Goal: Check status: Check status

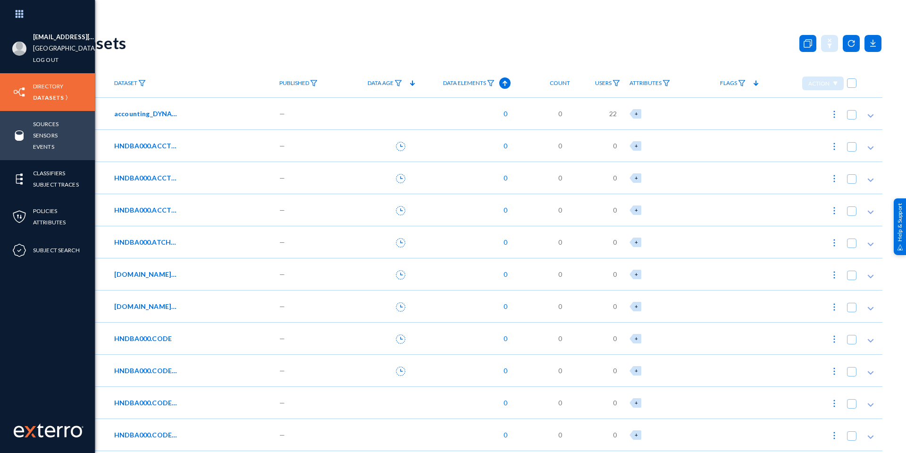
drag, startPoint x: 41, startPoint y: 125, endPoint x: 68, endPoint y: 143, distance: 32.9
click at [41, 125] on link "Sources" at bounding box center [45, 123] width 25 height 11
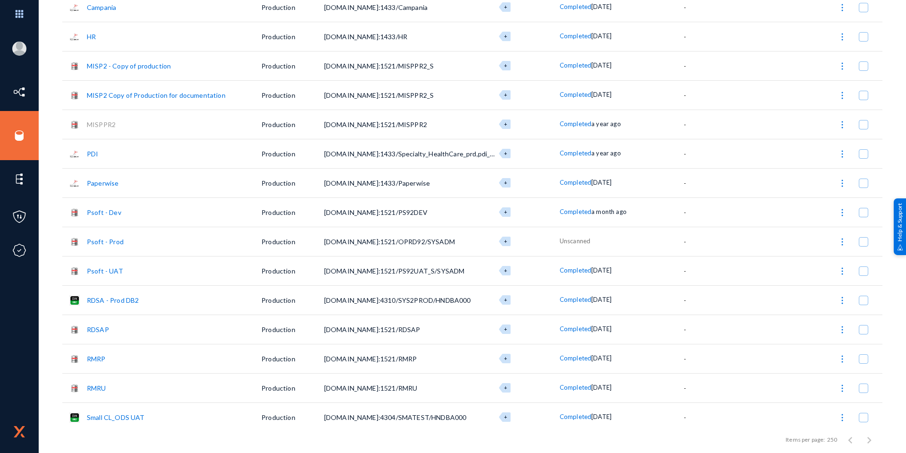
scroll to position [425, 0]
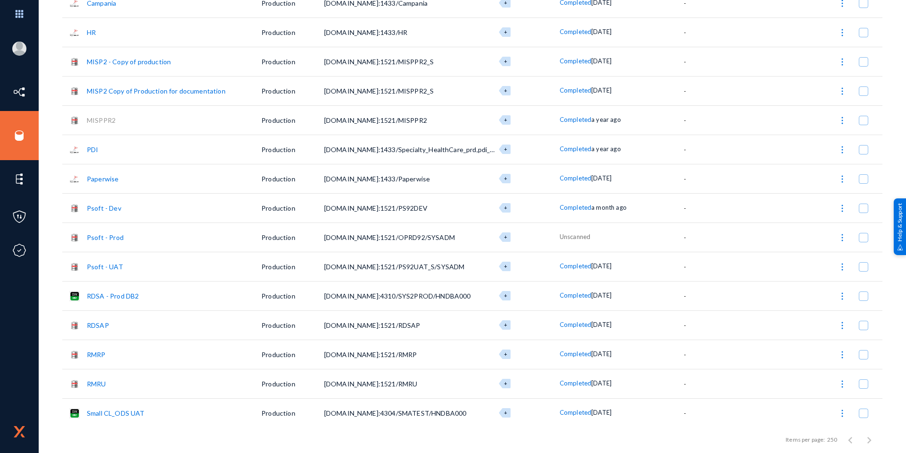
click at [99, 208] on link "Psoft - Dev" at bounding box center [104, 208] width 34 height 8
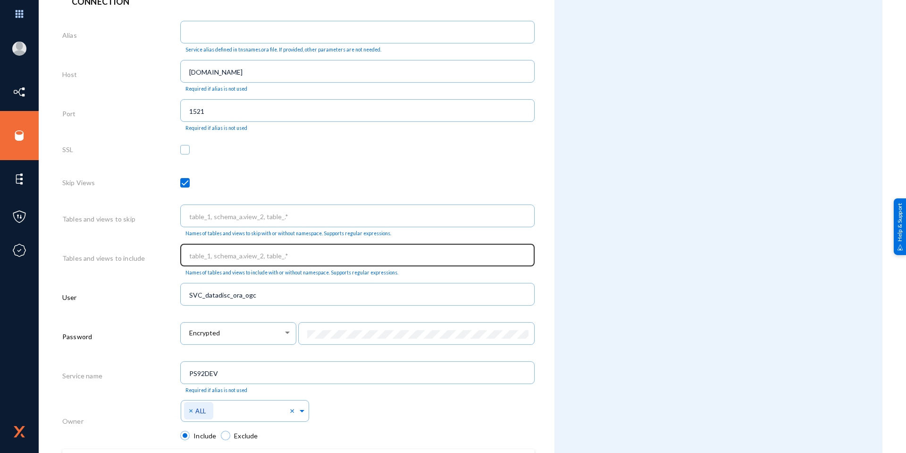
scroll to position [375, 0]
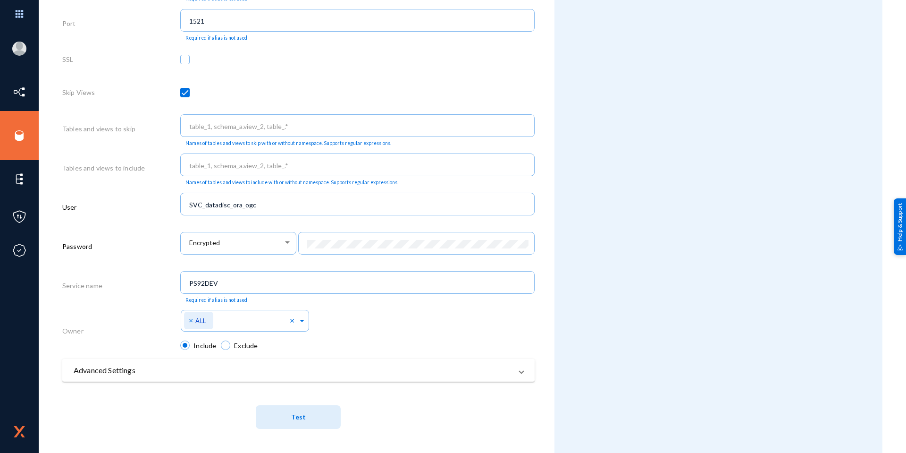
click at [307, 411] on button "Test" at bounding box center [298, 417] width 85 height 24
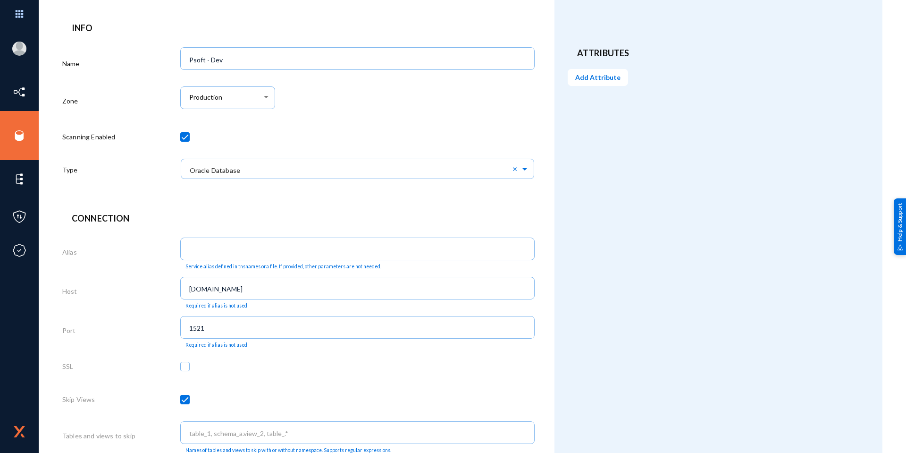
scroll to position [0, 0]
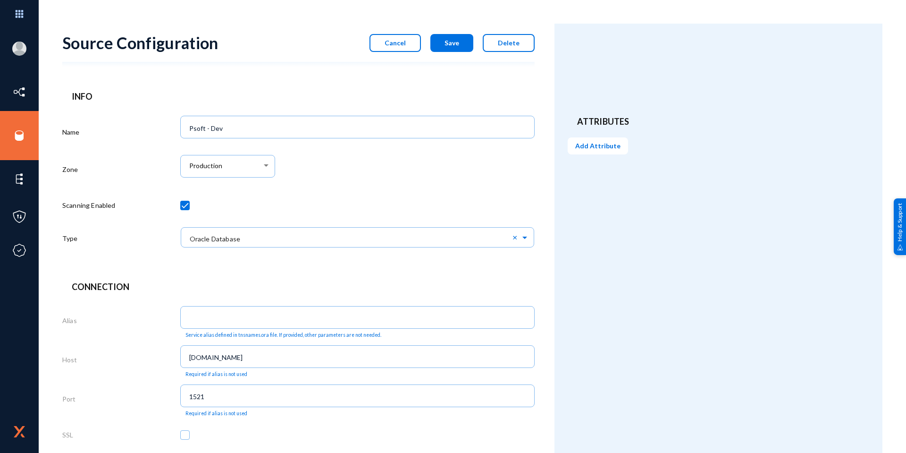
click at [447, 46] on span "Save" at bounding box center [452, 43] width 15 height 8
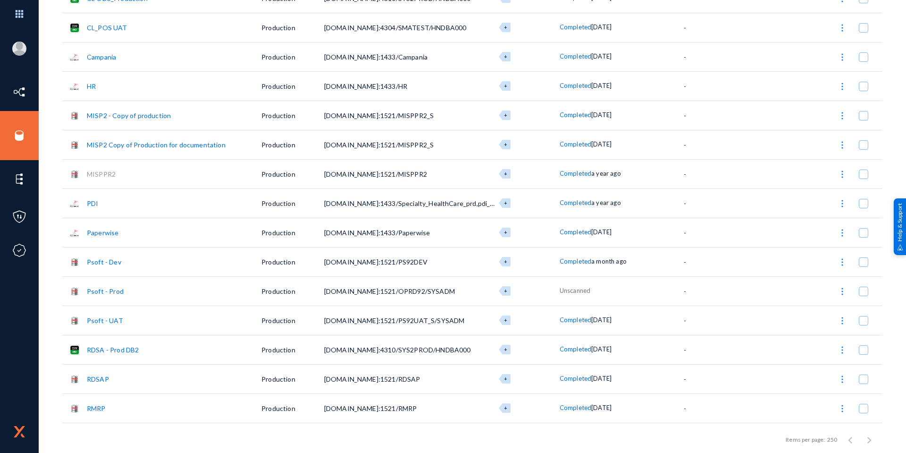
scroll to position [378, 0]
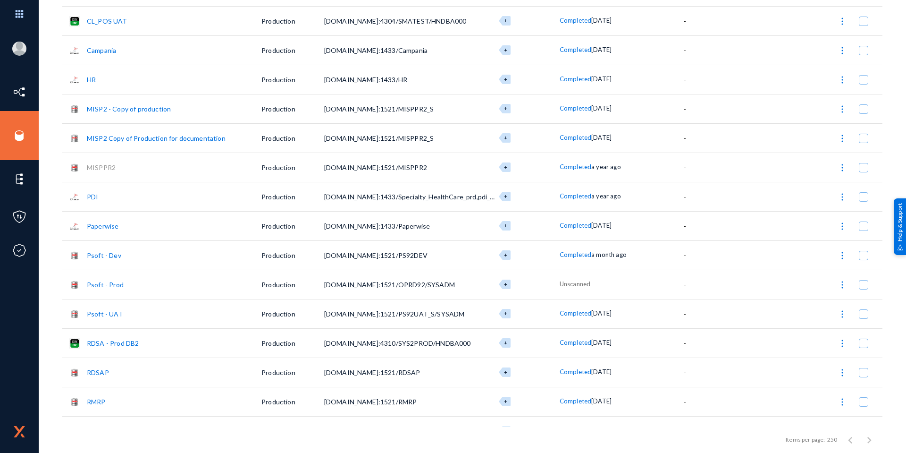
click at [862, 255] on span at bounding box center [863, 255] width 9 height 9
click at [863, 260] on input "checkbox" at bounding box center [863, 260] width 1 height 1
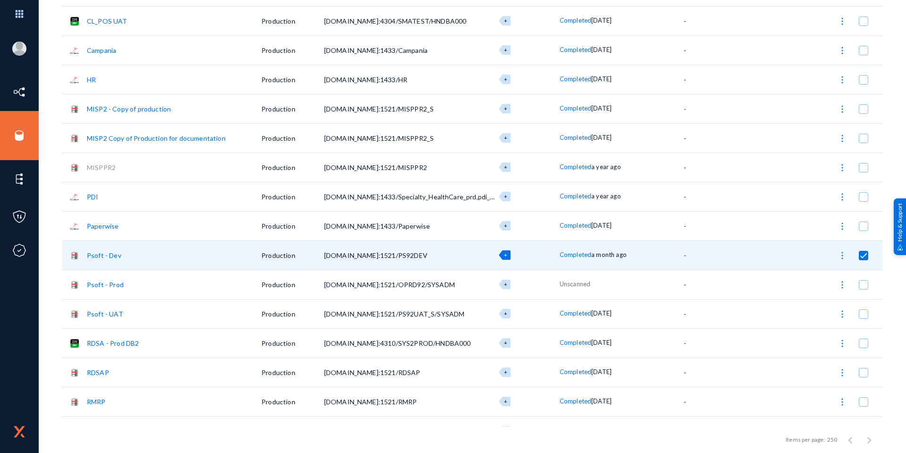
click at [842, 255] on img at bounding box center [842, 255] width 9 height 9
click at [815, 276] on button "Start Scan" at bounding box center [801, 279] width 96 height 23
checkbox input "false"
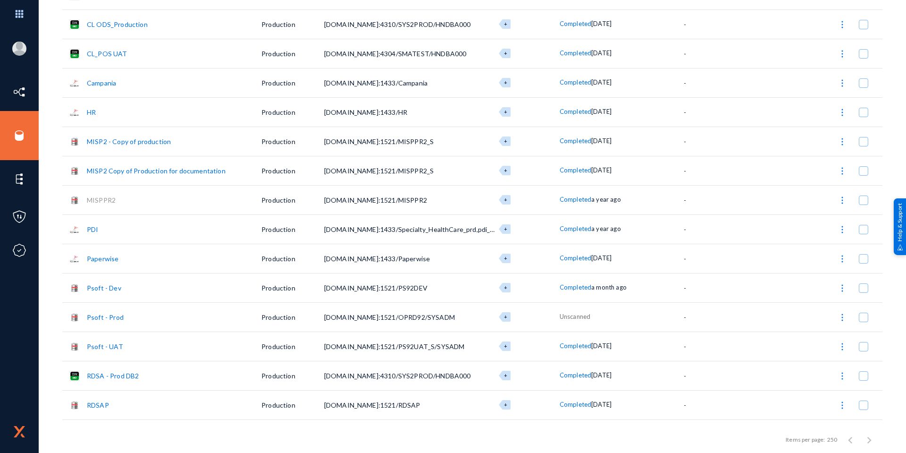
scroll to position [330, 0]
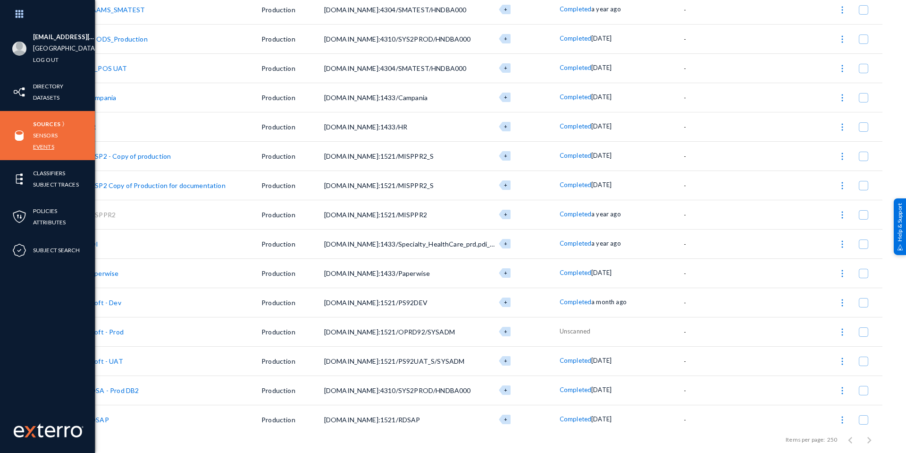
click at [40, 143] on link "Events" at bounding box center [43, 146] width 21 height 11
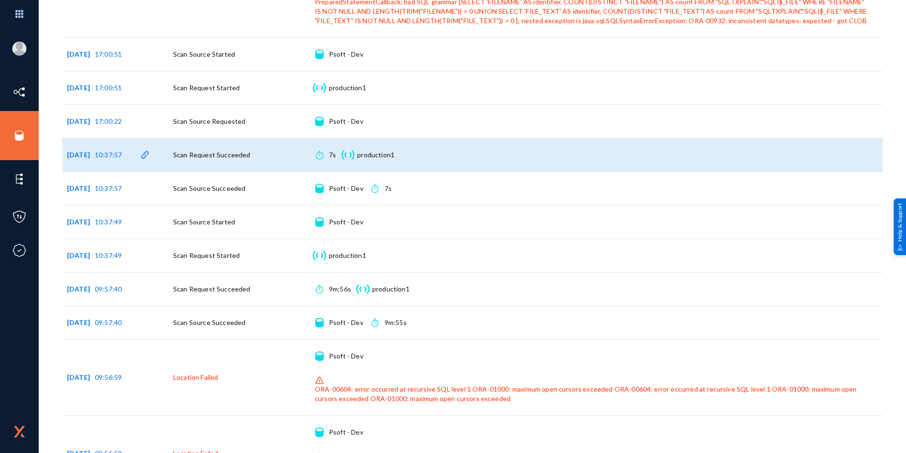
scroll to position [613, 0]
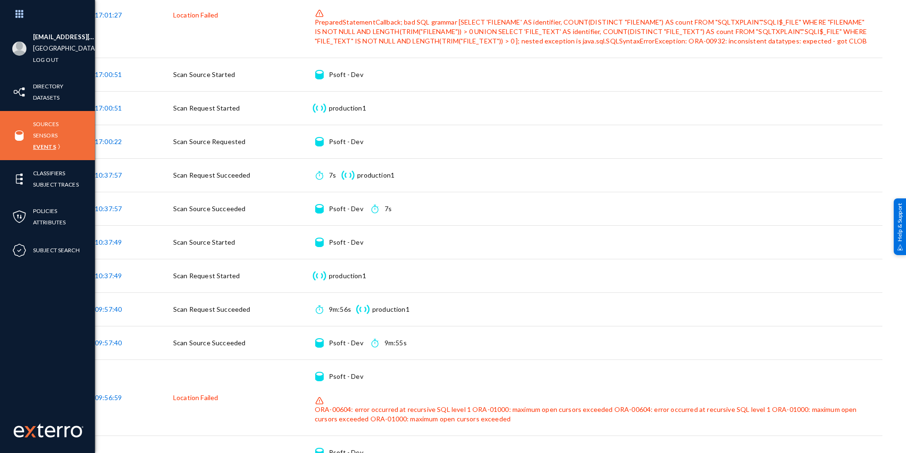
click at [45, 143] on link "Events" at bounding box center [44, 146] width 23 height 11
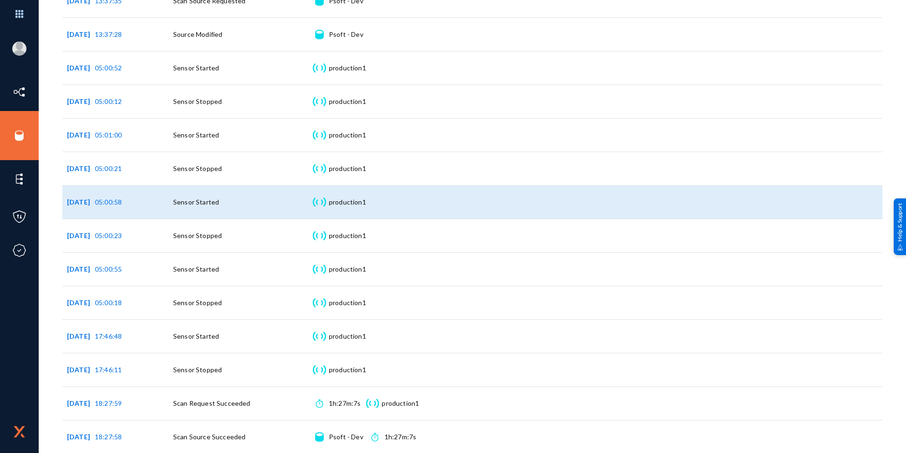
scroll to position [0, 0]
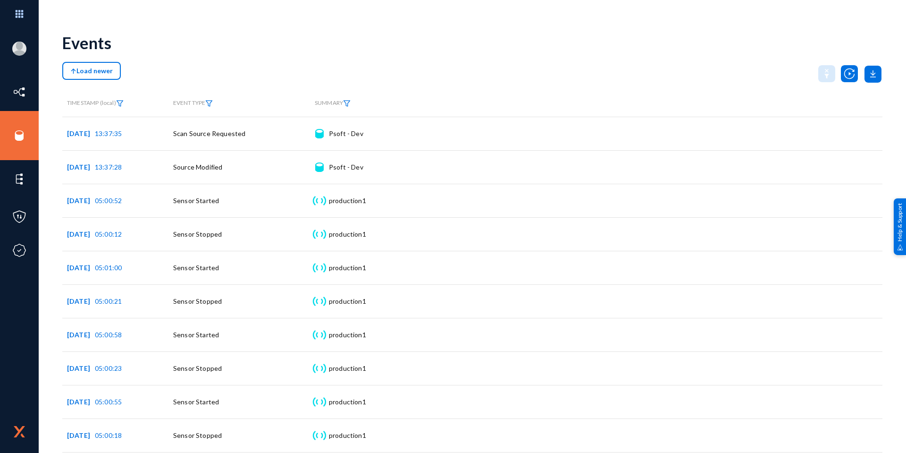
click at [108, 76] on button "Load newer" at bounding box center [91, 71] width 59 height 18
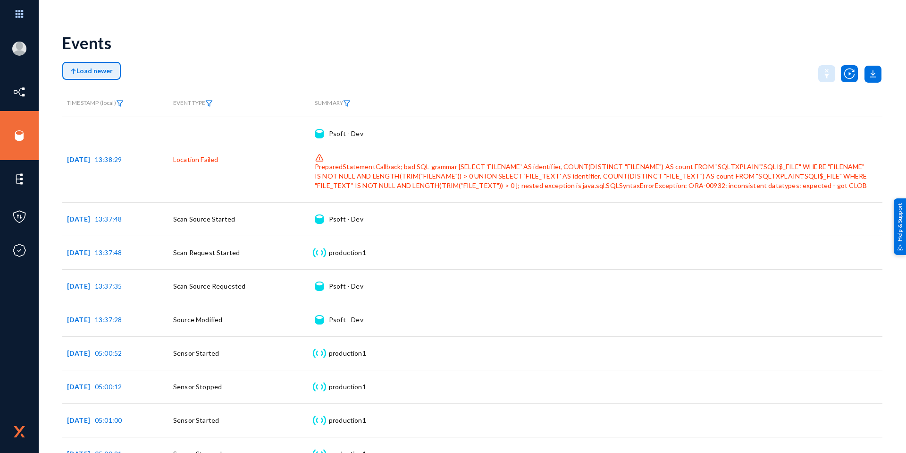
click at [109, 73] on span "Load newer" at bounding box center [91, 71] width 42 height 8
click at [85, 71] on span "Load newer" at bounding box center [91, 71] width 42 height 8
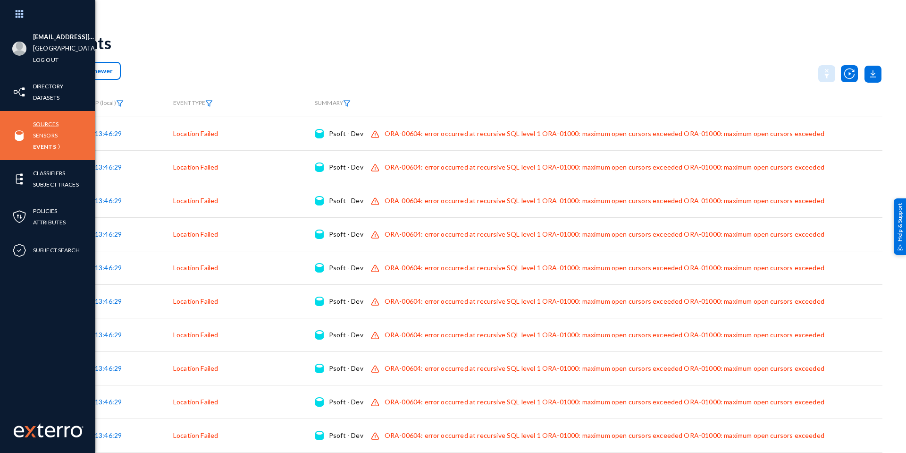
click at [43, 123] on link "Sources" at bounding box center [45, 123] width 25 height 11
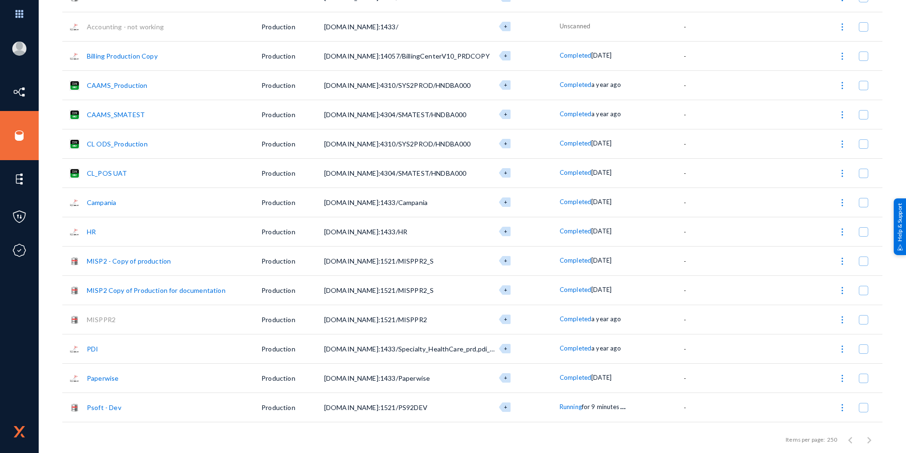
scroll to position [283, 0]
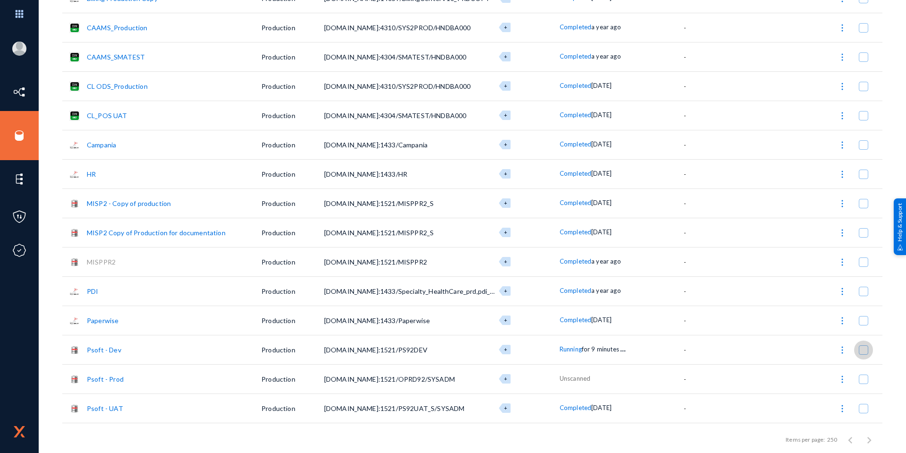
click at [859, 350] on span at bounding box center [863, 349] width 9 height 9
click at [863, 354] on input "checkbox" at bounding box center [863, 354] width 1 height 1
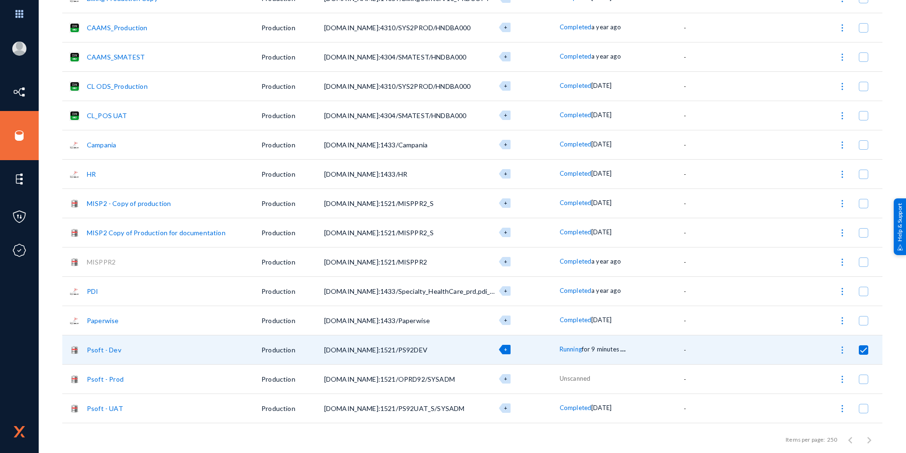
click at [839, 349] on img at bounding box center [842, 349] width 9 height 9
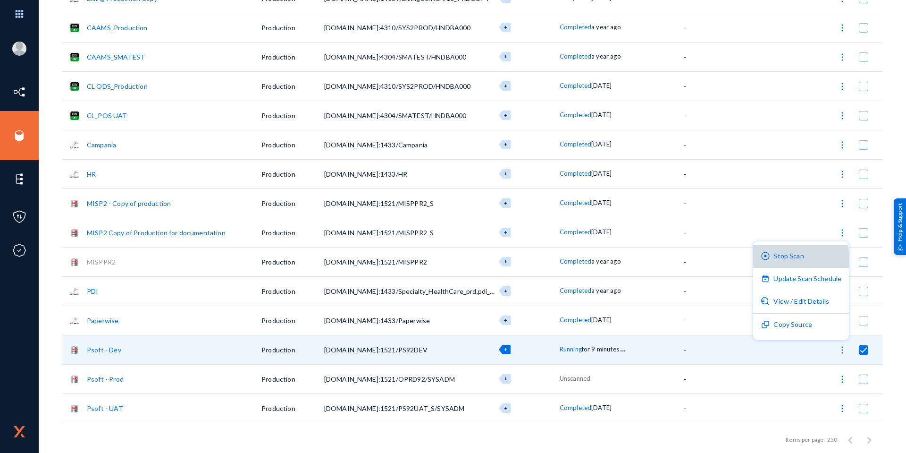
click at [787, 261] on button "Stop Scan" at bounding box center [801, 256] width 96 height 23
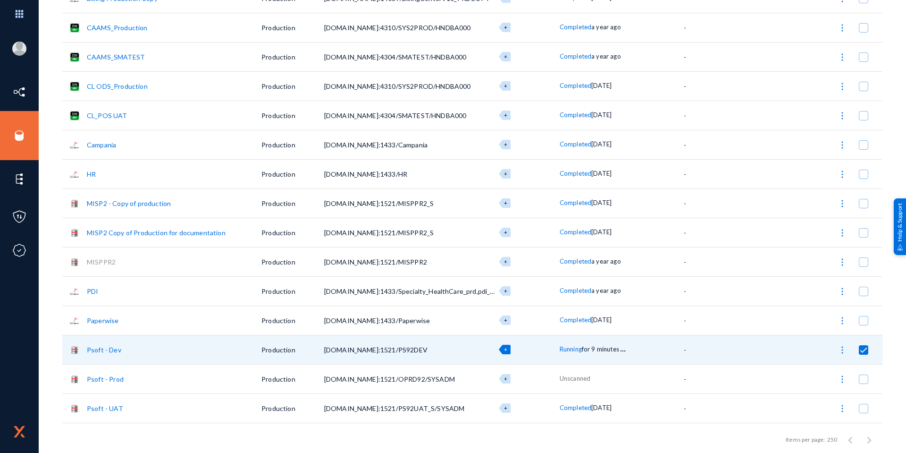
checkbox input "false"
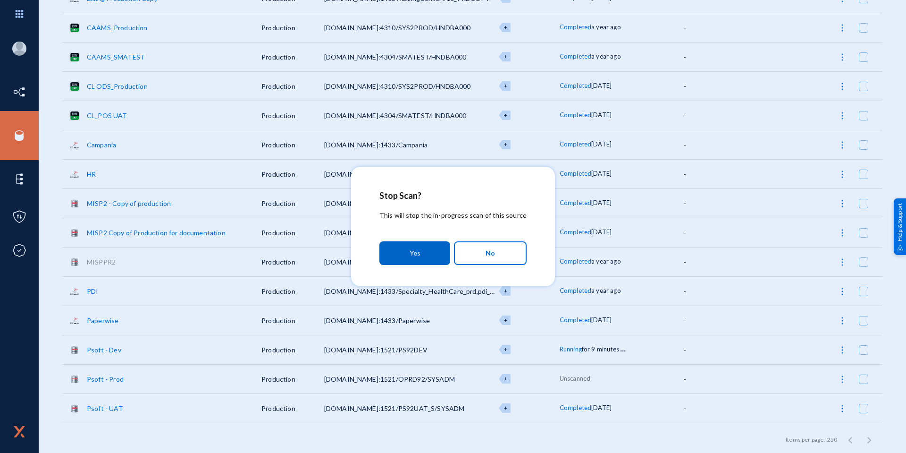
click at [417, 256] on span "Yes" at bounding box center [415, 252] width 11 height 17
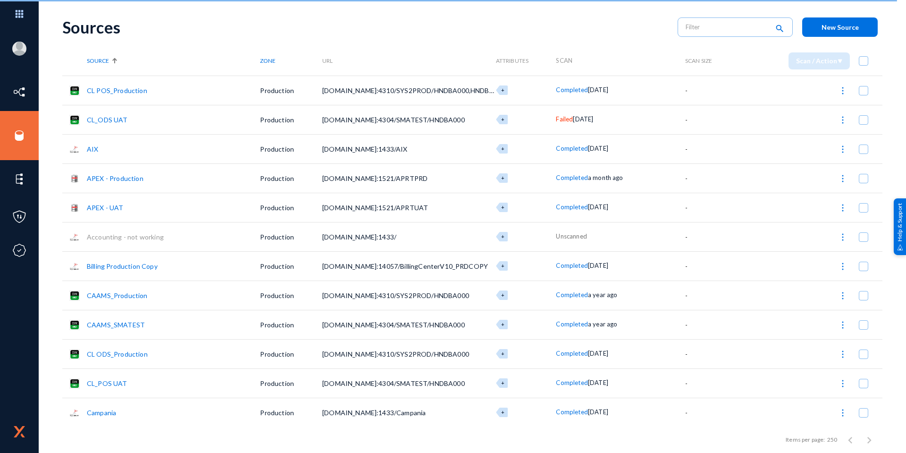
scroll to position [0, 0]
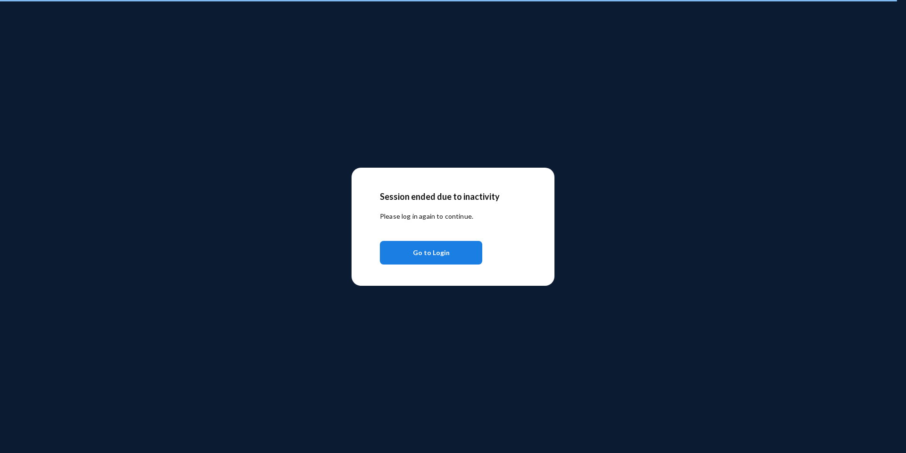
click at [407, 253] on button "Go to Login" at bounding box center [431, 253] width 102 height 24
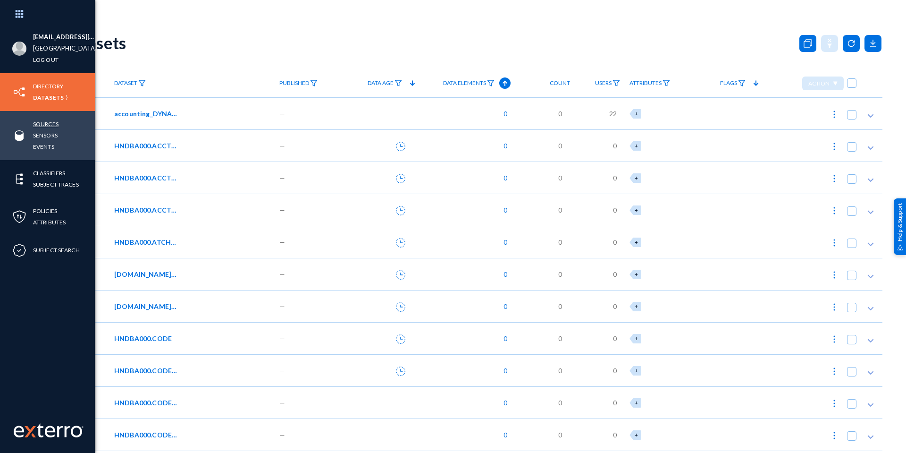
click at [42, 126] on link "Sources" at bounding box center [45, 123] width 25 height 11
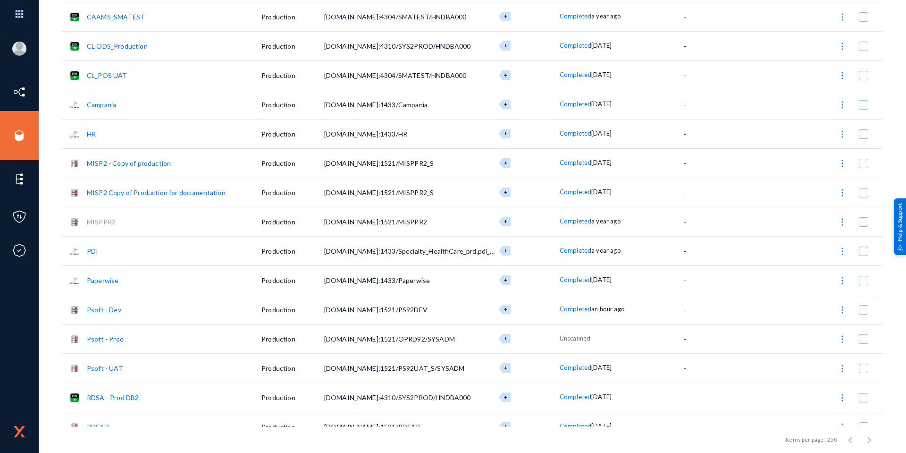
scroll to position [425, 0]
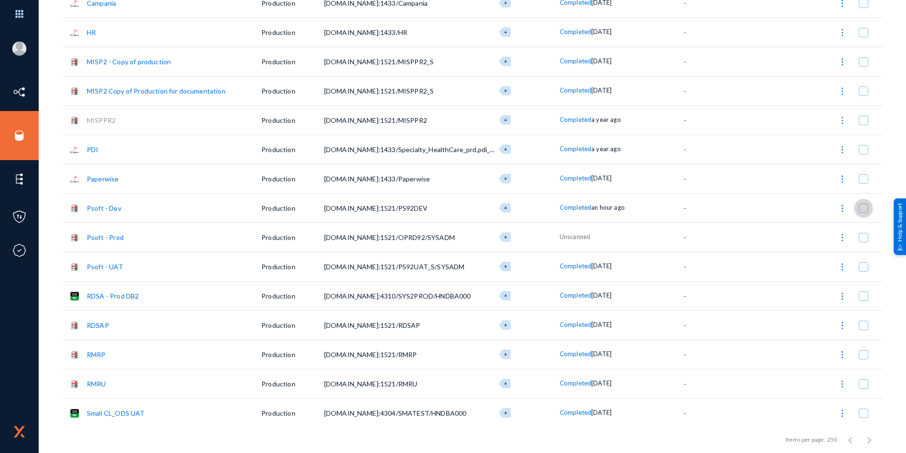
click at [860, 207] on span at bounding box center [863, 207] width 9 height 9
click at [863, 212] on input "checkbox" at bounding box center [863, 212] width 1 height 1
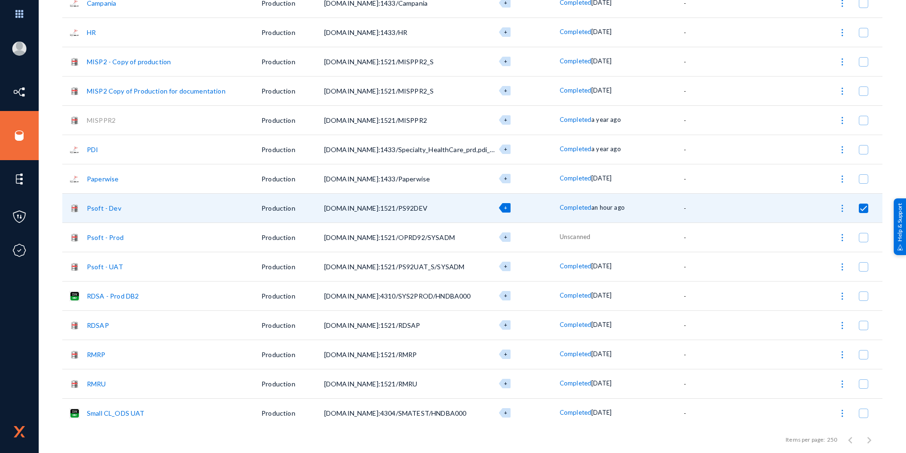
click at [842, 209] on img at bounding box center [842, 207] width 9 height 9
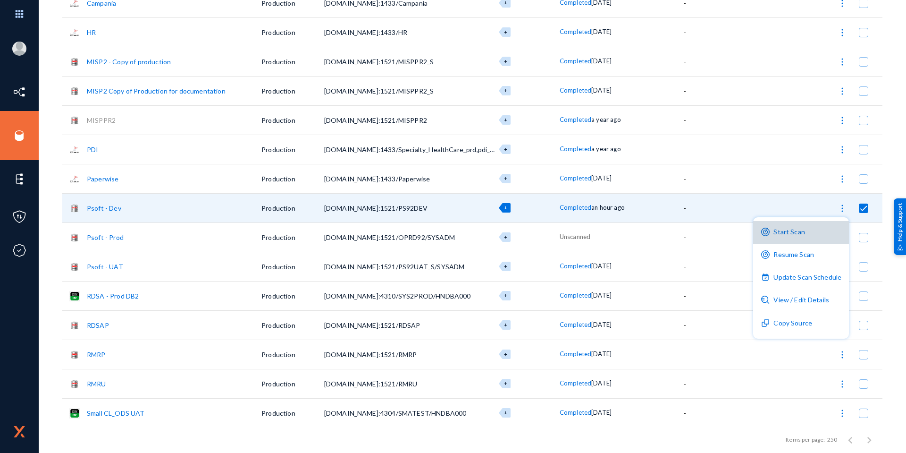
click at [805, 228] on button "Start Scan" at bounding box center [801, 232] width 96 height 23
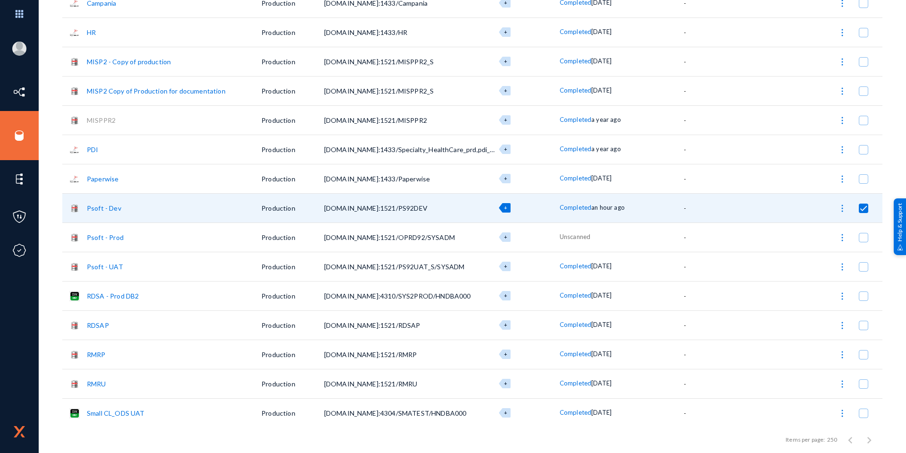
checkbox input "false"
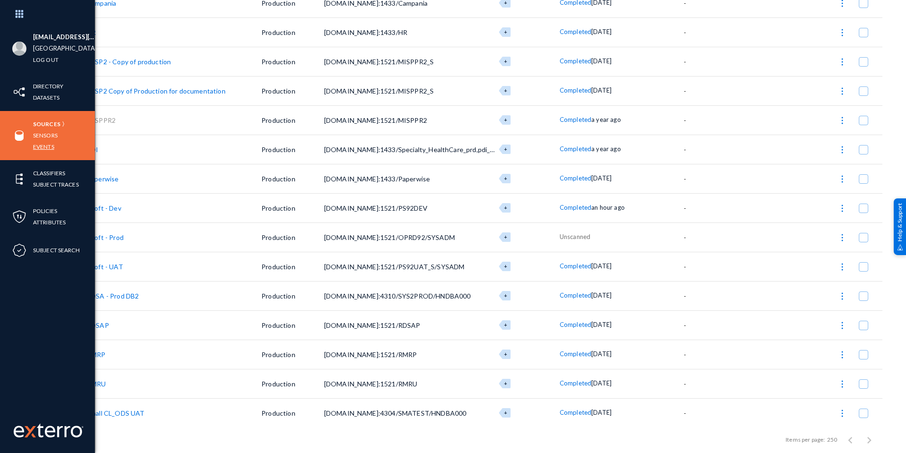
click at [45, 147] on link "Events" at bounding box center [43, 146] width 21 height 11
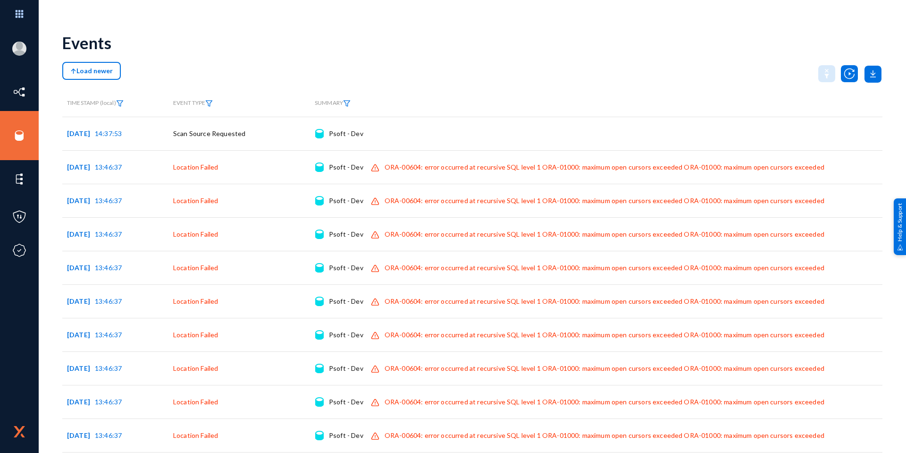
click at [104, 65] on button "Load newer" at bounding box center [91, 71] width 59 height 18
click at [101, 73] on span "Load newer" at bounding box center [91, 71] width 42 height 8
click at [91, 73] on span "Load newer" at bounding box center [91, 71] width 42 height 8
click at [99, 71] on span "Load newer" at bounding box center [91, 71] width 42 height 8
drag, startPoint x: 93, startPoint y: 70, endPoint x: 151, endPoint y: 101, distance: 66.1
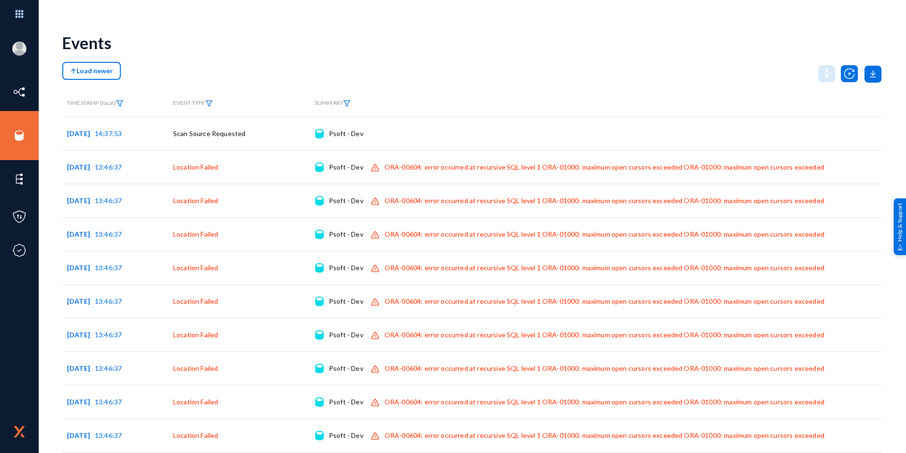
click at [93, 69] on span "Load newer" at bounding box center [91, 71] width 42 height 8
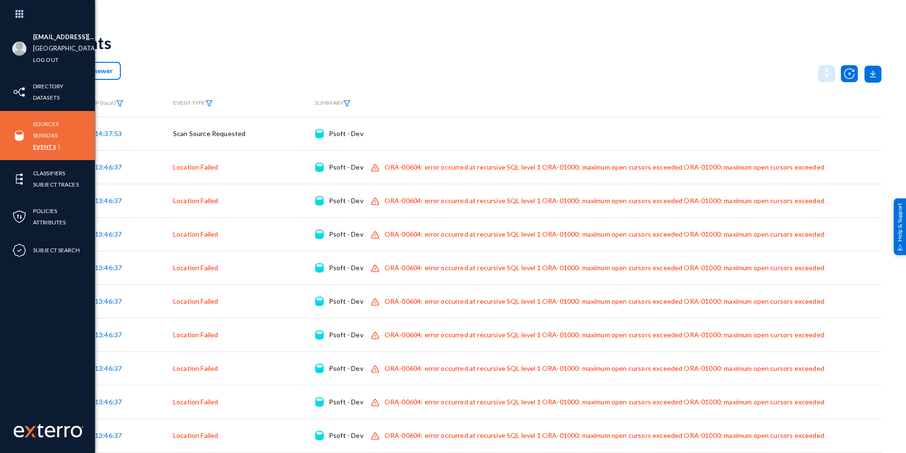
click at [50, 147] on link "Events" at bounding box center [44, 146] width 23 height 11
click at [38, 125] on link "Sources" at bounding box center [45, 123] width 25 height 11
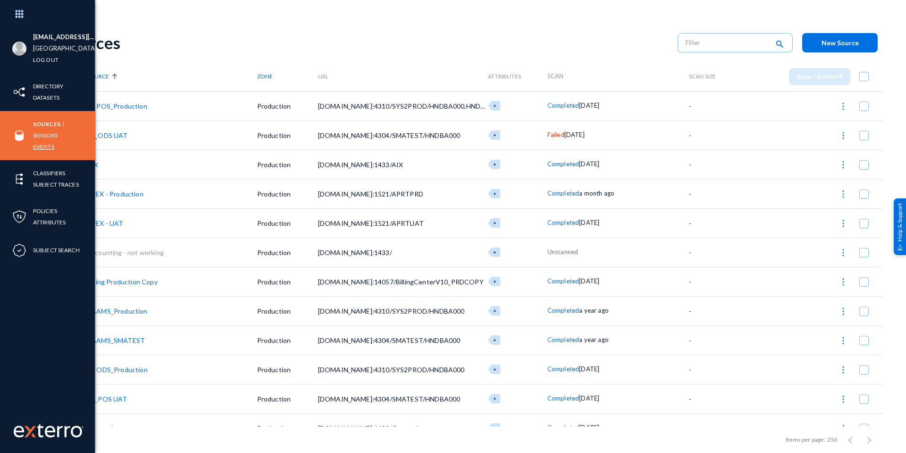
drag, startPoint x: 42, startPoint y: 144, endPoint x: 31, endPoint y: 135, distance: 14.5
click at [42, 143] on link "Events" at bounding box center [43, 146] width 21 height 11
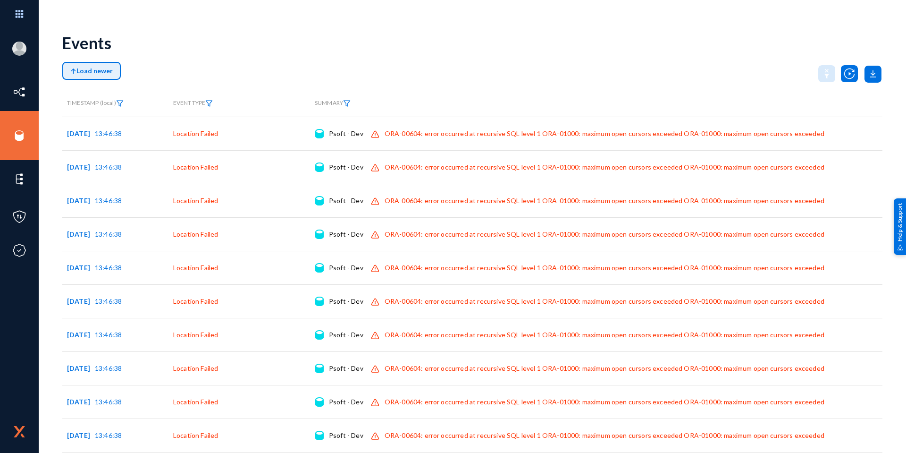
click at [100, 71] on span "Load newer" at bounding box center [91, 71] width 42 height 8
click at [108, 74] on span "Load newer" at bounding box center [91, 71] width 42 height 8
click at [108, 67] on span "Load newer" at bounding box center [91, 71] width 42 height 8
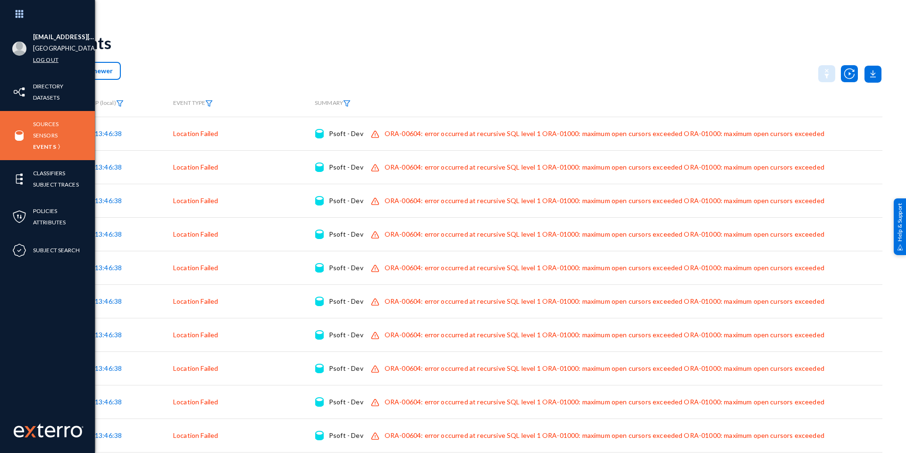
click at [48, 55] on link "Log out" at bounding box center [45, 59] width 25 height 11
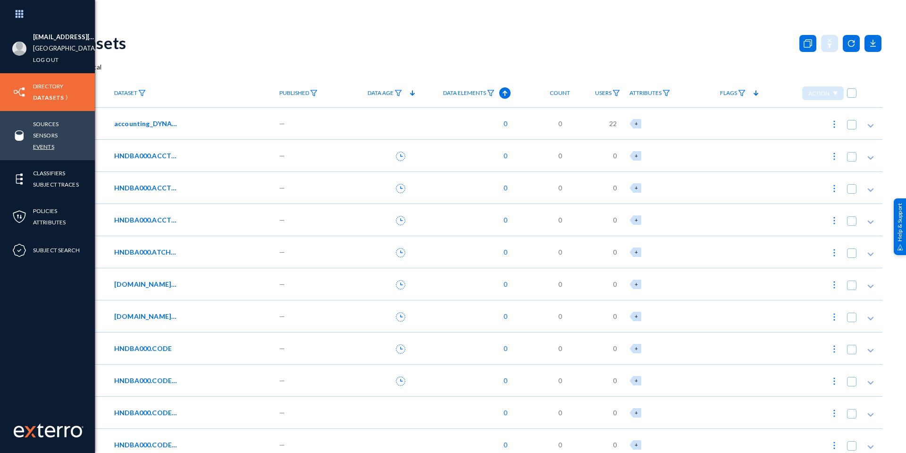
click at [42, 144] on link "Events" at bounding box center [43, 146] width 21 height 11
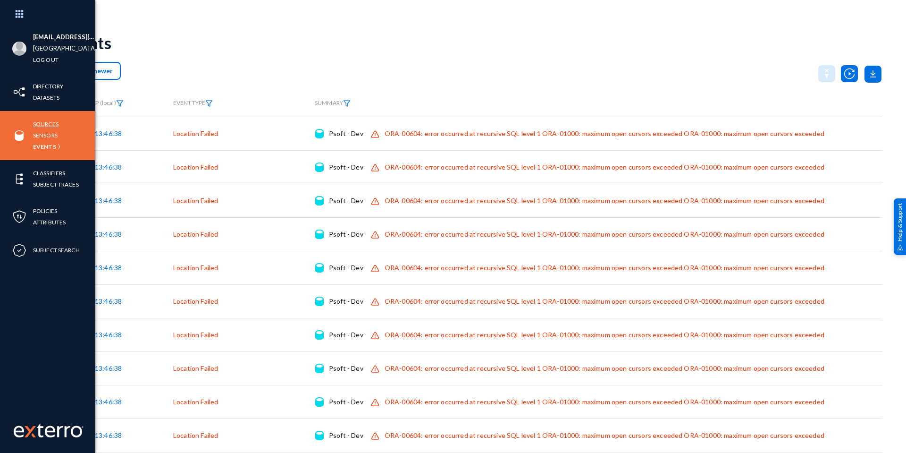
click at [42, 124] on link "Sources" at bounding box center [45, 123] width 25 height 11
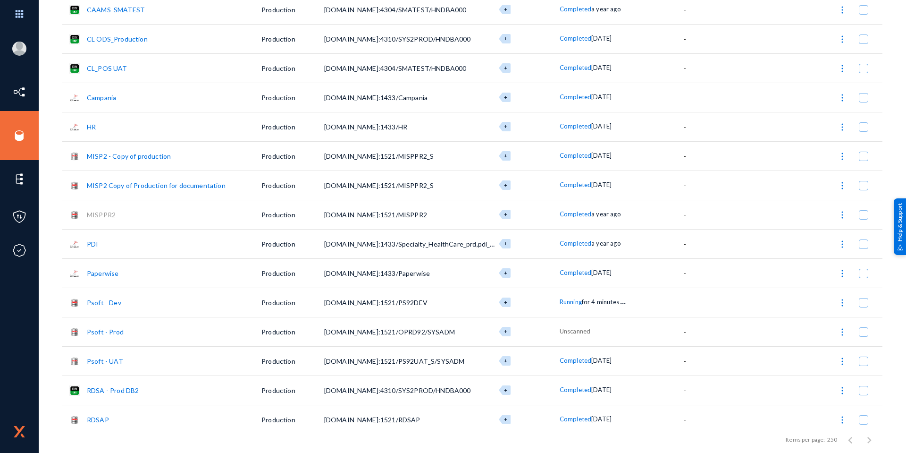
scroll to position [472, 0]
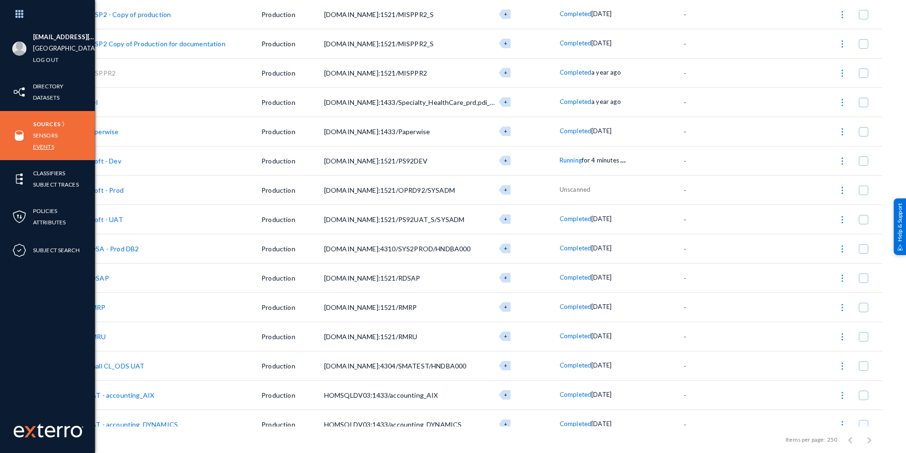
click at [48, 141] on link "Events" at bounding box center [43, 146] width 21 height 11
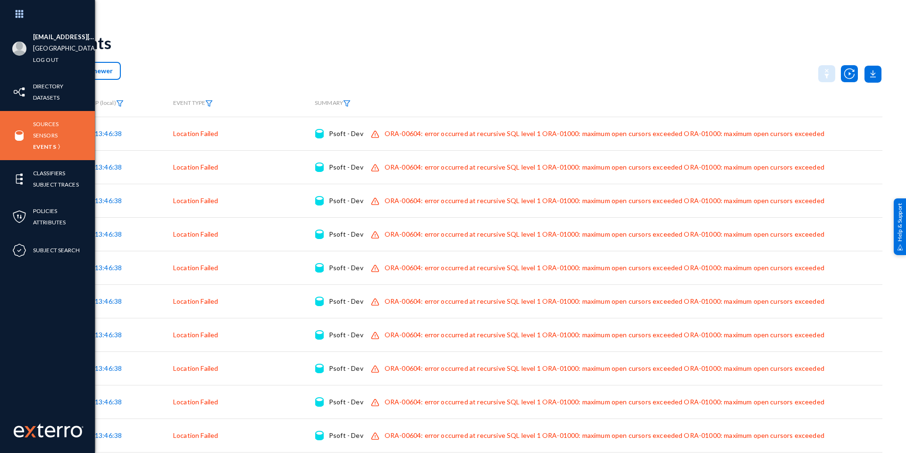
click at [79, 69] on span "Load newer" at bounding box center [91, 71] width 42 height 8
click at [39, 125] on link "Sources" at bounding box center [45, 123] width 25 height 11
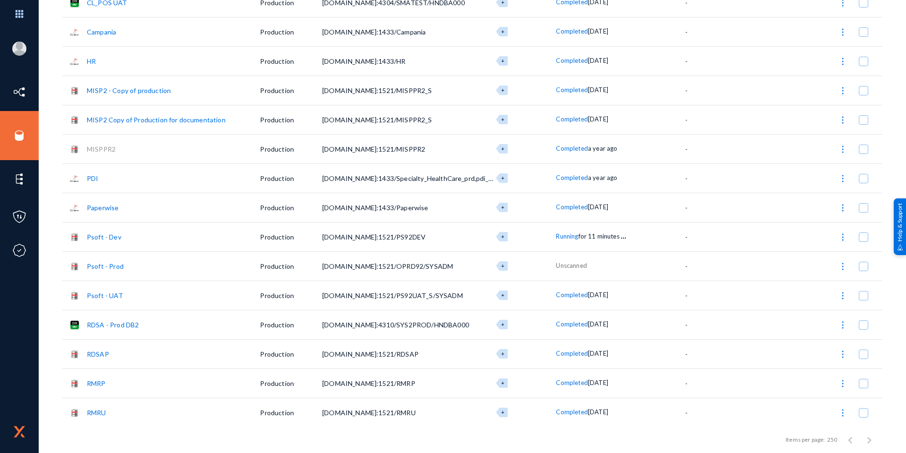
scroll to position [425, 0]
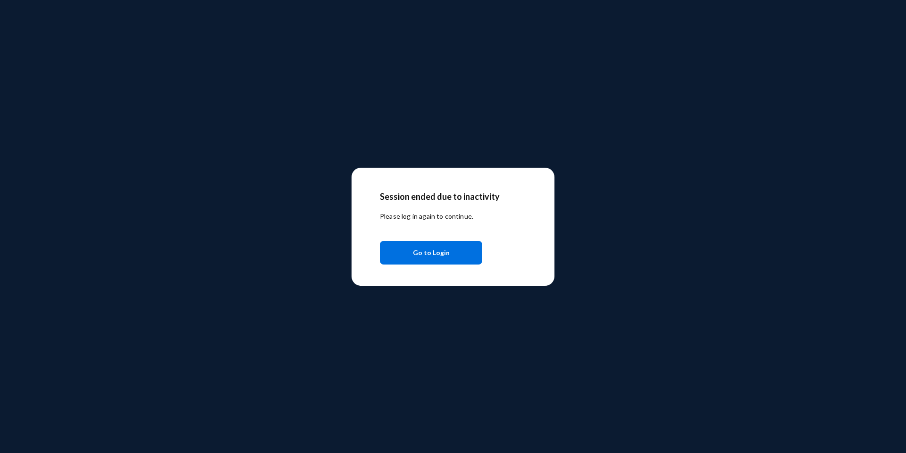
click at [434, 254] on span "Go to Login" at bounding box center [431, 252] width 37 height 17
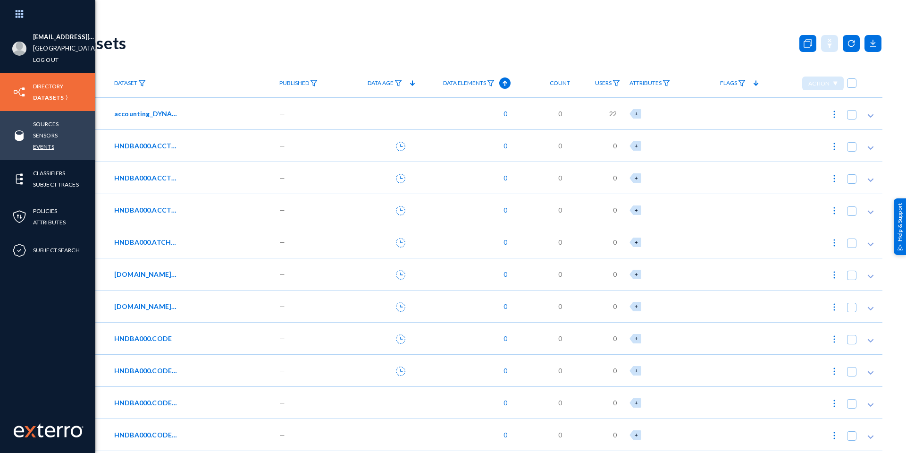
click at [46, 145] on link "Events" at bounding box center [43, 146] width 21 height 11
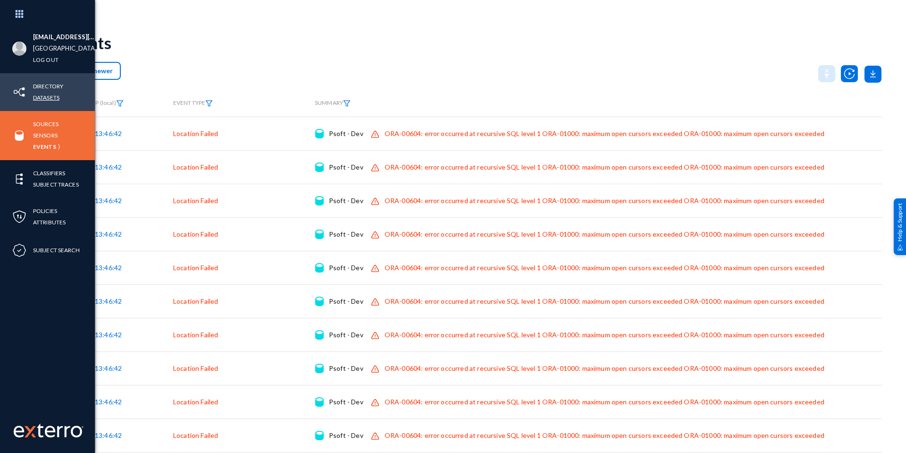
click at [43, 95] on link "Datasets" at bounding box center [46, 97] width 26 height 11
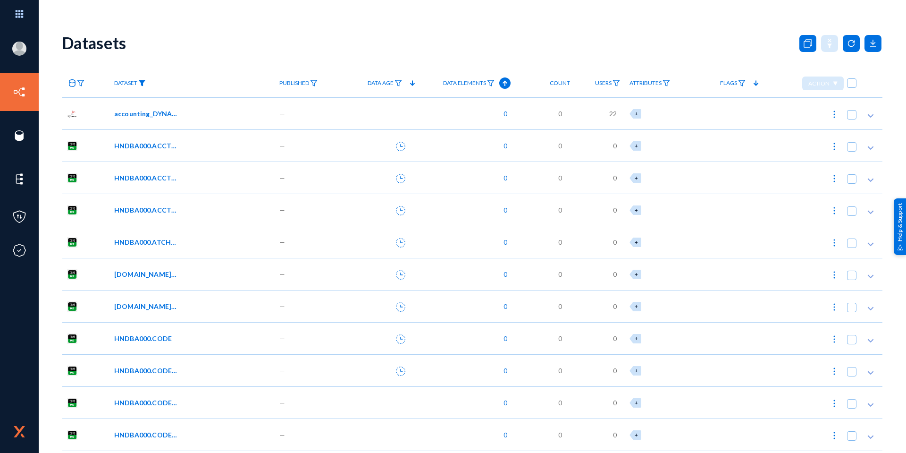
click at [145, 81] on img at bounding box center [142, 83] width 8 height 7
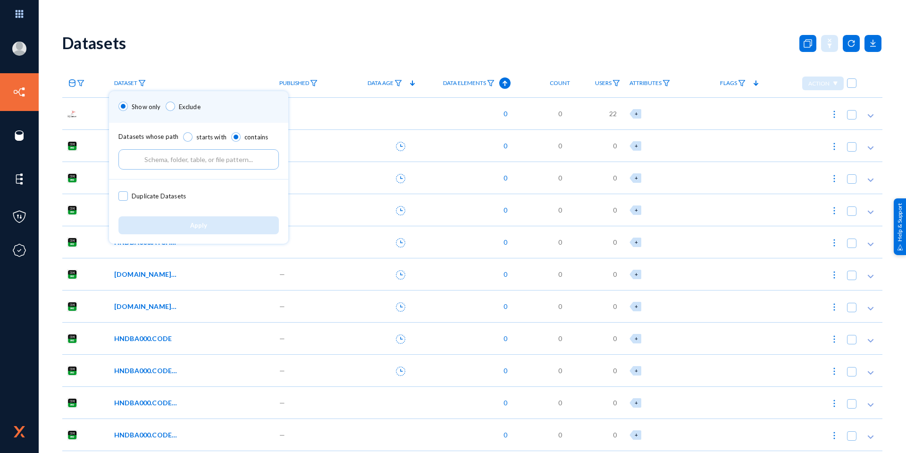
click at [173, 163] on input "text" at bounding box center [198, 159] width 160 height 20
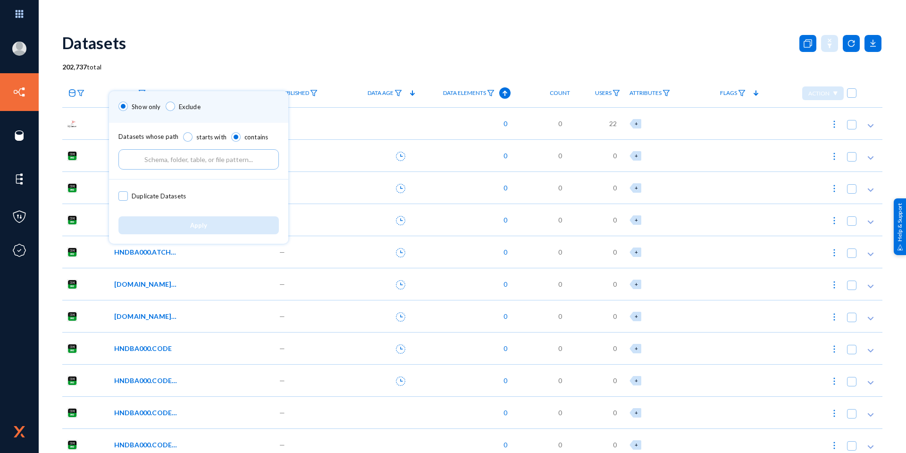
click at [194, 161] on input "text" at bounding box center [198, 159] width 160 height 20
click at [150, 158] on input "text" at bounding box center [198, 159] width 160 height 20
click at [255, 56] on div at bounding box center [453, 226] width 906 height 453
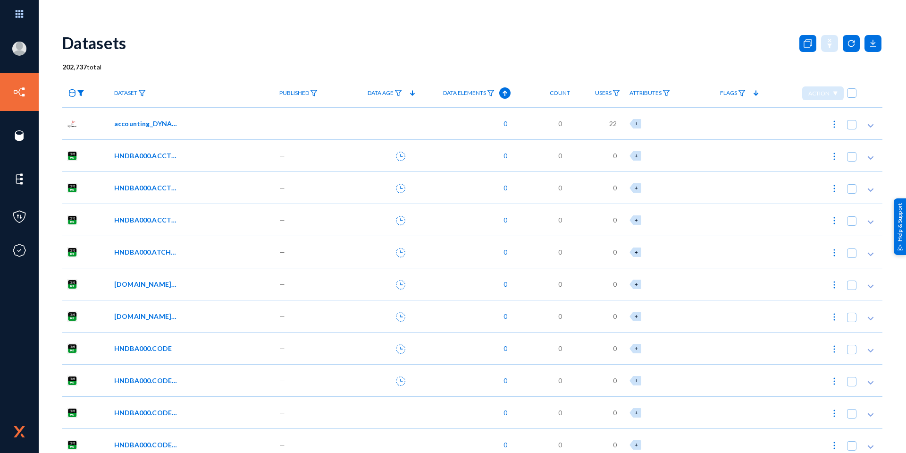
click at [80, 95] on img at bounding box center [81, 93] width 8 height 7
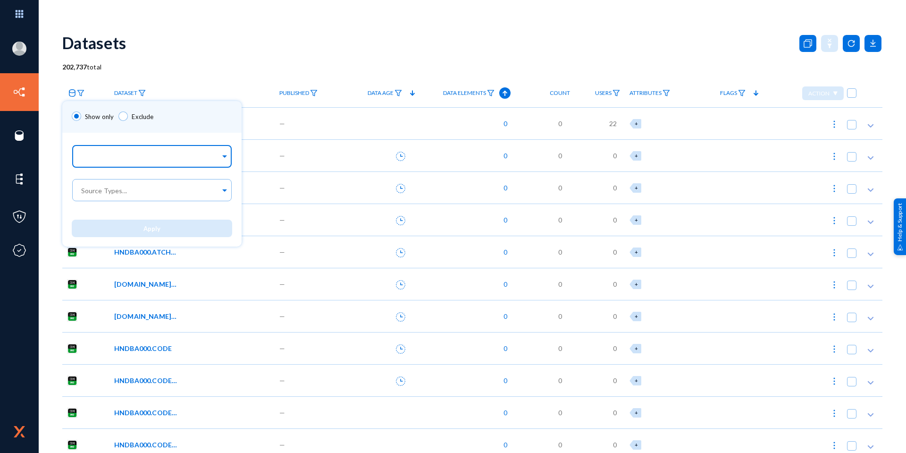
click at [111, 163] on div at bounding box center [149, 157] width 141 height 16
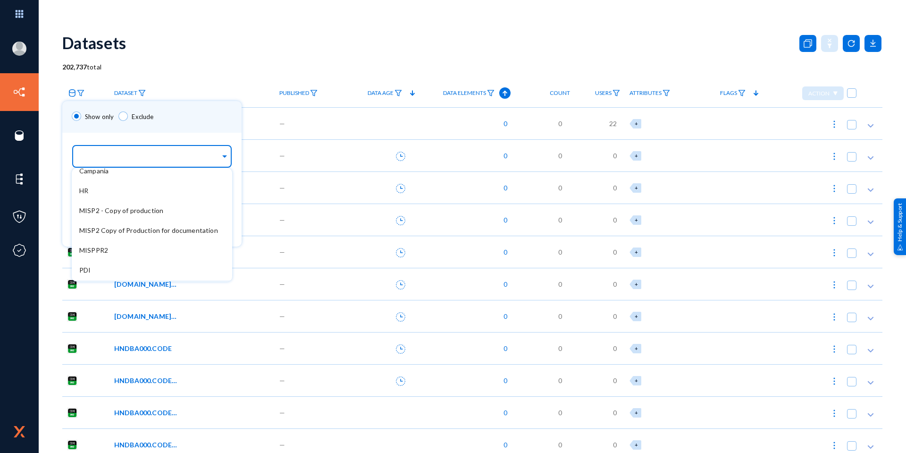
scroll to position [283, 0]
click at [117, 243] on div "Psoft - Dev" at bounding box center [152, 252] width 160 height 20
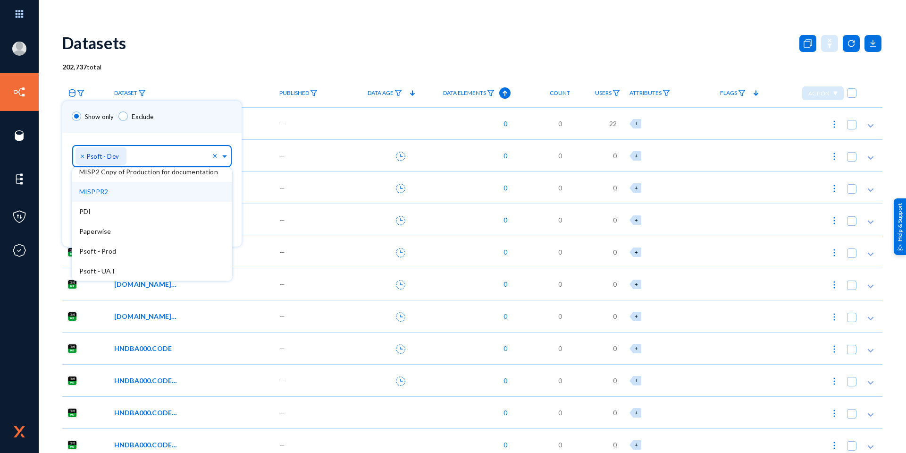
click at [199, 107] on div "Show only Exclude" at bounding box center [151, 117] width 179 height 32
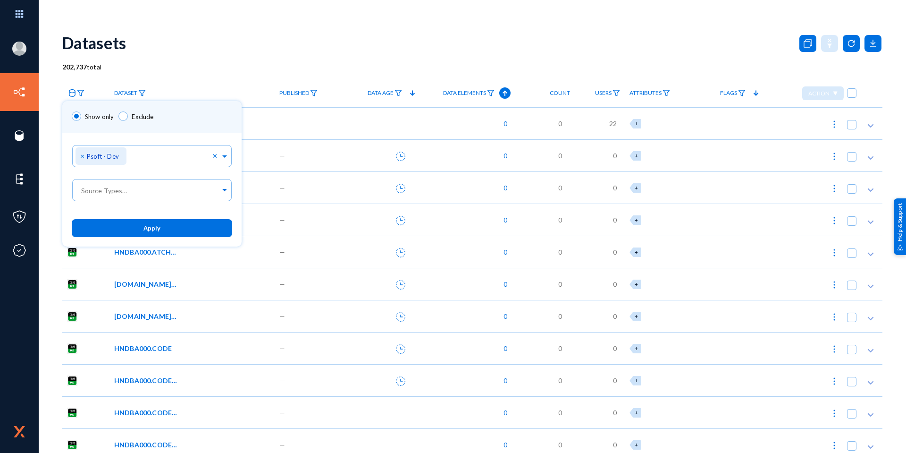
click at [157, 225] on span "Apply" at bounding box center [151, 229] width 17 height 8
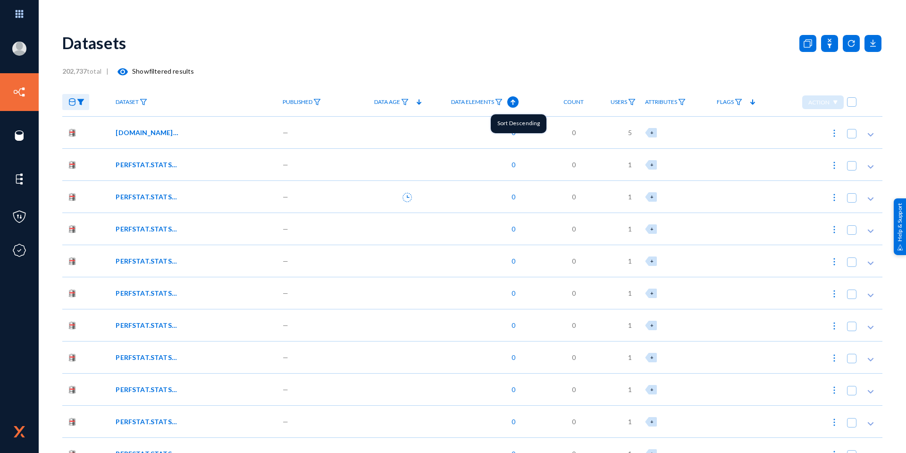
click at [511, 101] on icon at bounding box center [513, 102] width 5 height 5
click at [157, 132] on span "SYSADM.PS_AA_TMP_VNDR_DUP" at bounding box center [148, 132] width 64 height 10
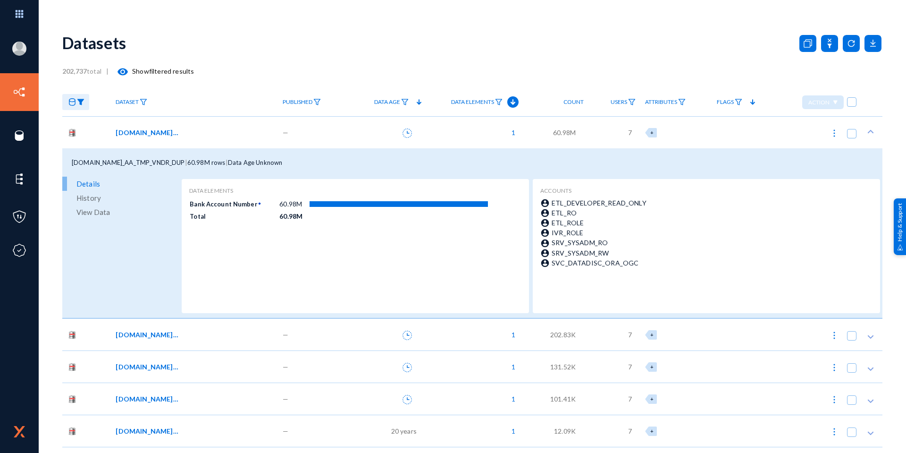
click at [351, 131] on div at bounding box center [385, 132] width 77 height 32
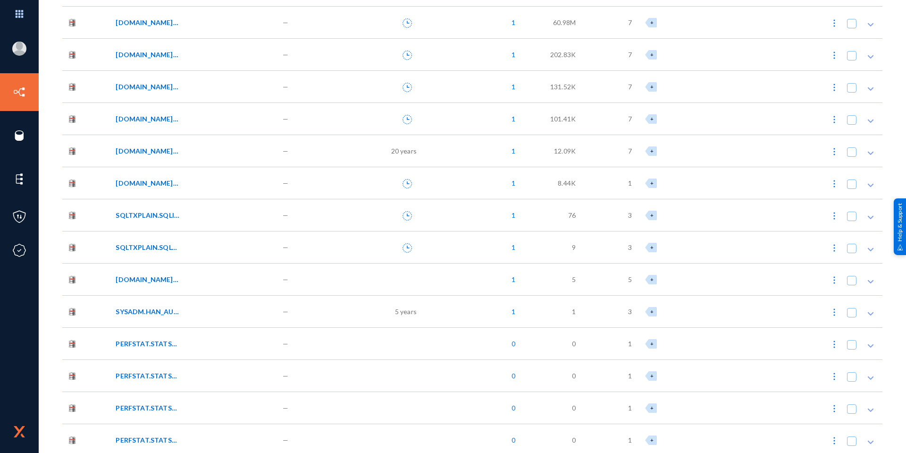
scroll to position [189, 0]
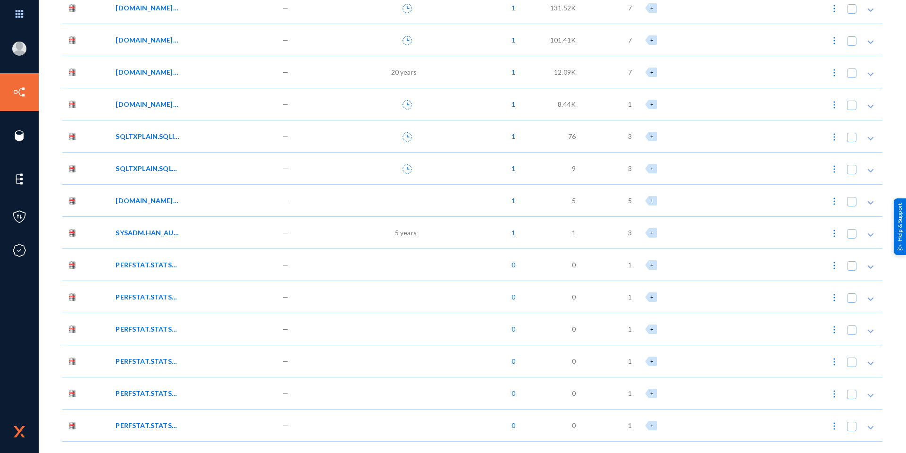
click at [298, 231] on div "—" at bounding box center [312, 232] width 69 height 32
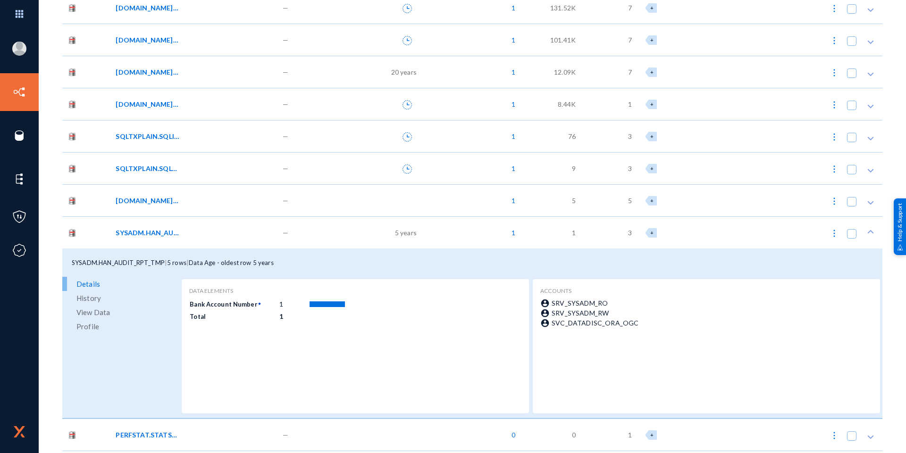
click at [98, 313] on span "View Data" at bounding box center [93, 312] width 34 height 14
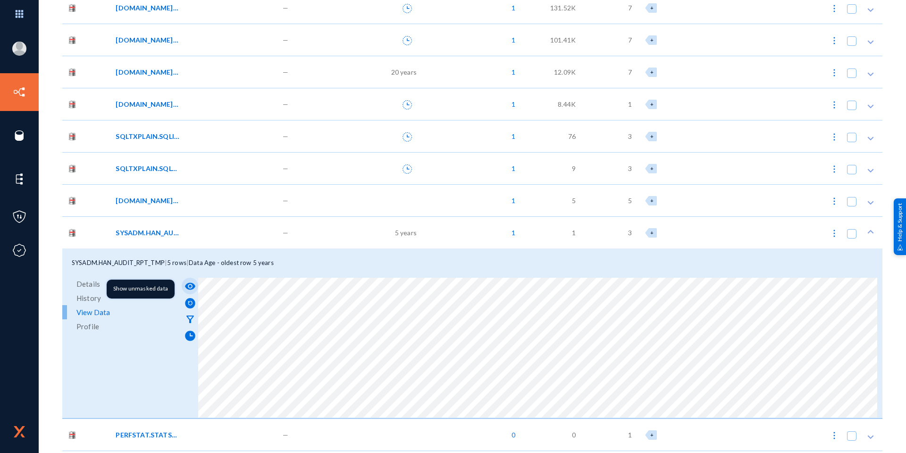
click at [186, 281] on mat-icon "visibility" at bounding box center [190, 285] width 11 height 11
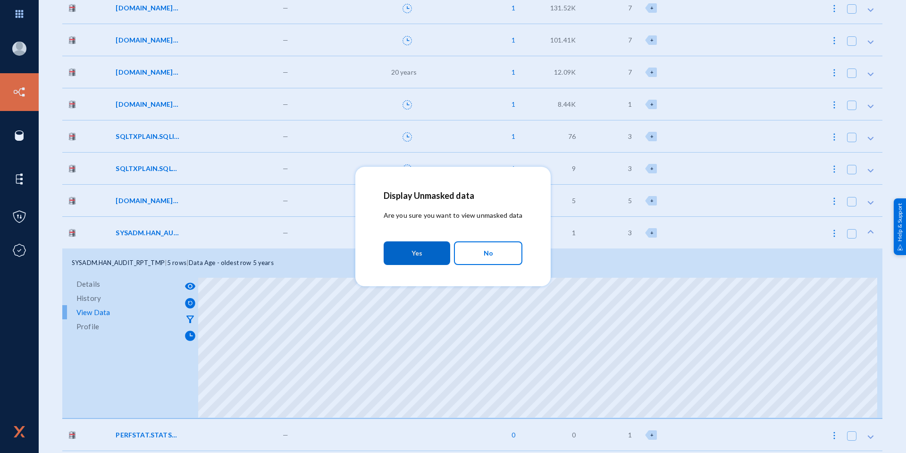
click at [396, 268] on mat-dialog-actions "Yes No" at bounding box center [453, 253] width 139 height 32
click at [408, 254] on button "Yes" at bounding box center [417, 253] width 67 height 24
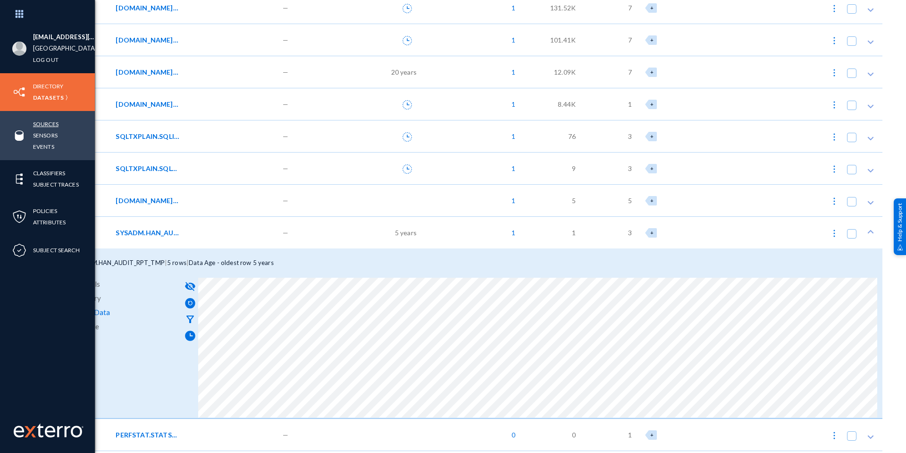
click at [49, 123] on link "Sources" at bounding box center [45, 123] width 25 height 11
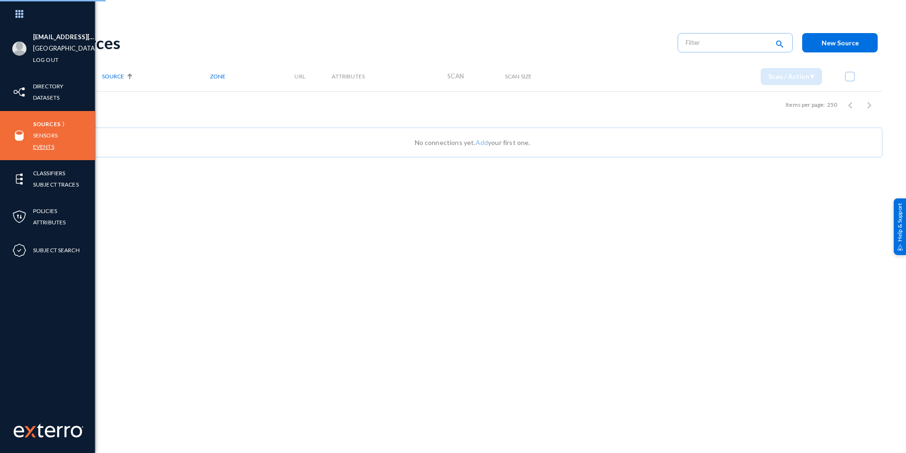
click at [50, 147] on link "Events" at bounding box center [43, 146] width 21 height 11
